Goal: Information Seeking & Learning: Understand process/instructions

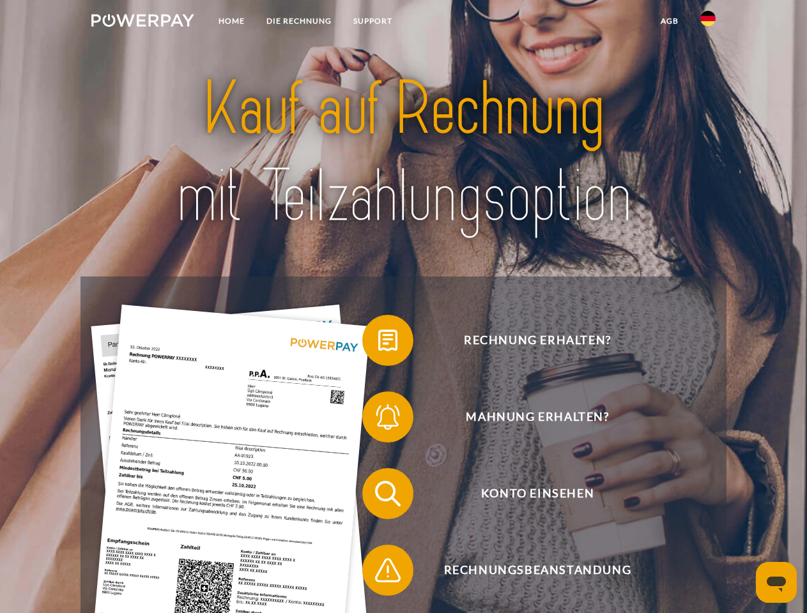
click at [142, 22] on img at bounding box center [142, 20] width 103 height 13
click at [708, 22] on img at bounding box center [707, 18] width 15 height 15
click at [669, 21] on link "agb" at bounding box center [670, 21] width 40 height 23
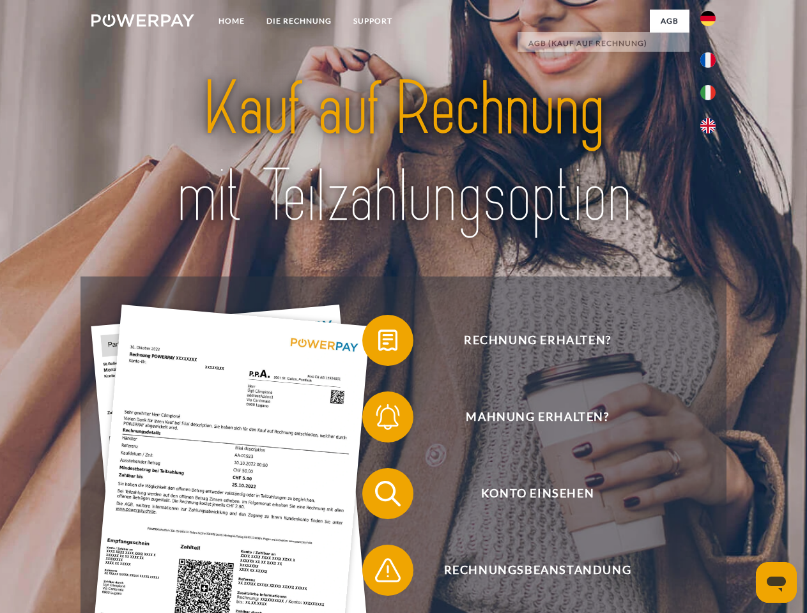
click at [378, 343] on span at bounding box center [369, 341] width 64 height 64
click at [378, 420] on span at bounding box center [369, 417] width 64 height 64
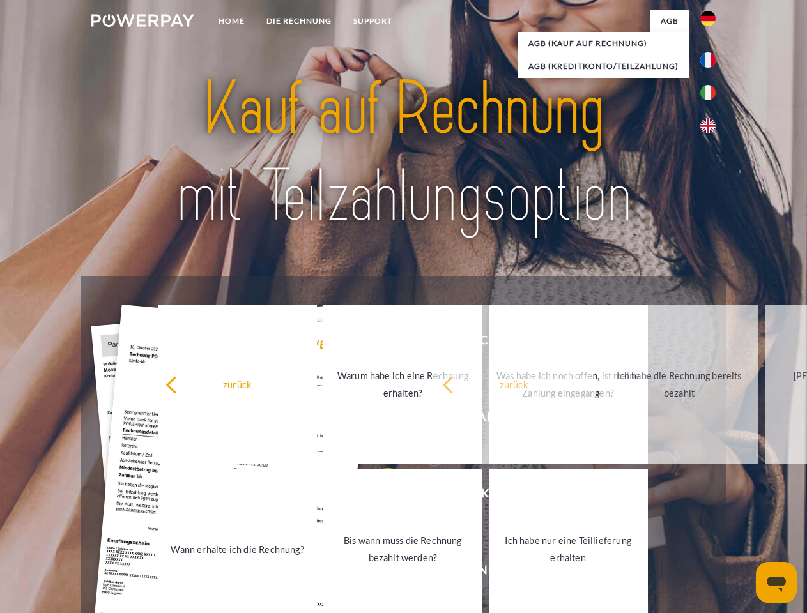
click at [378, 496] on link "Bis wann muss die Rechnung bezahlt werden?" at bounding box center [402, 550] width 159 height 160
click at [378, 573] on span at bounding box center [369, 571] width 64 height 64
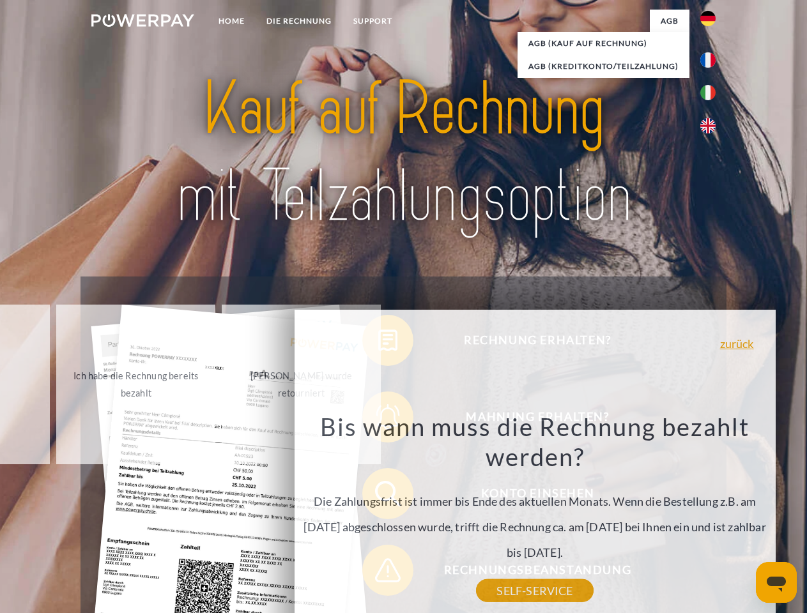
click at [776, 583] on icon "Messaging-Fenster öffnen" at bounding box center [776, 584] width 19 height 15
